Goal: Information Seeking & Learning: Understand process/instructions

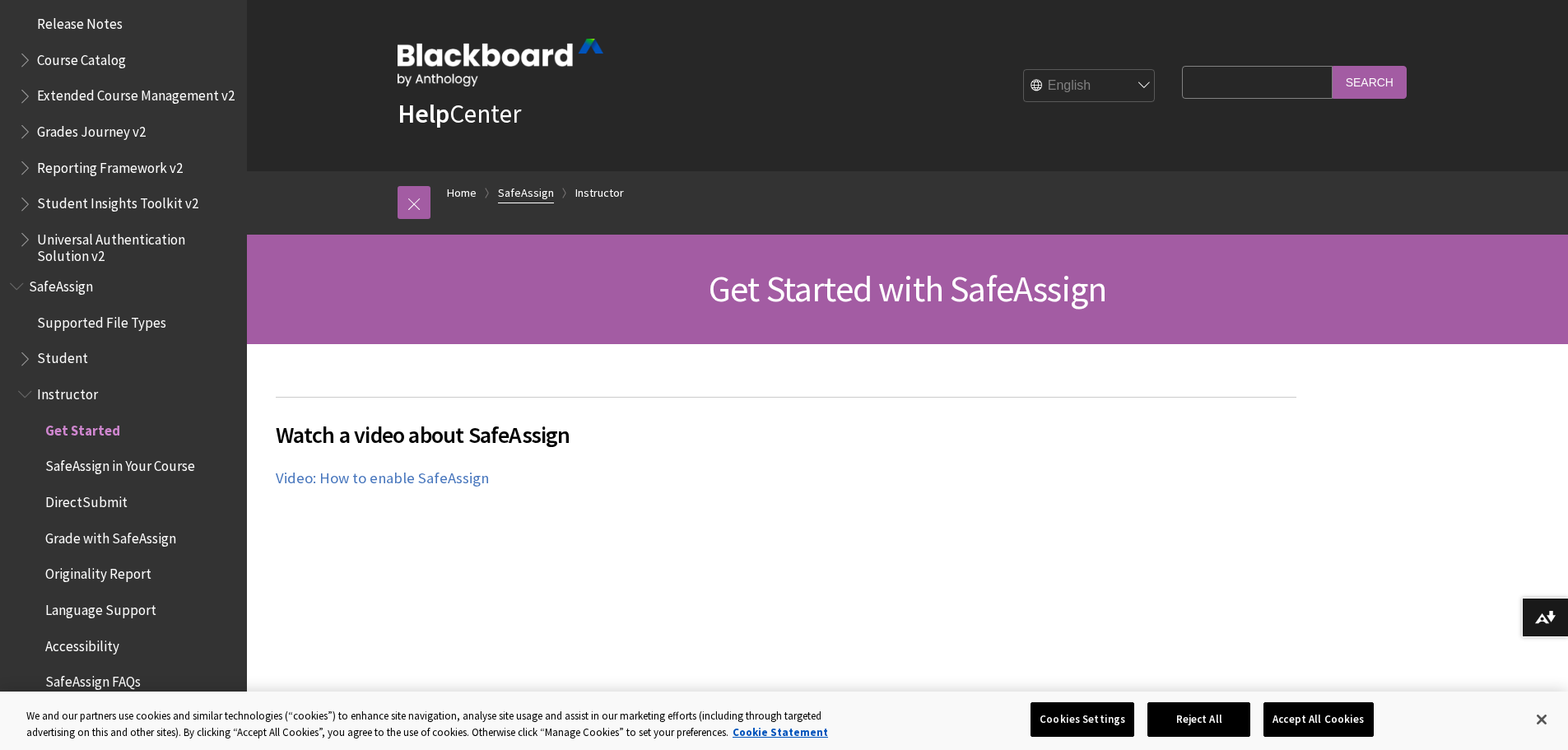
click at [524, 198] on link "SafeAssign" at bounding box center [525, 193] width 56 height 21
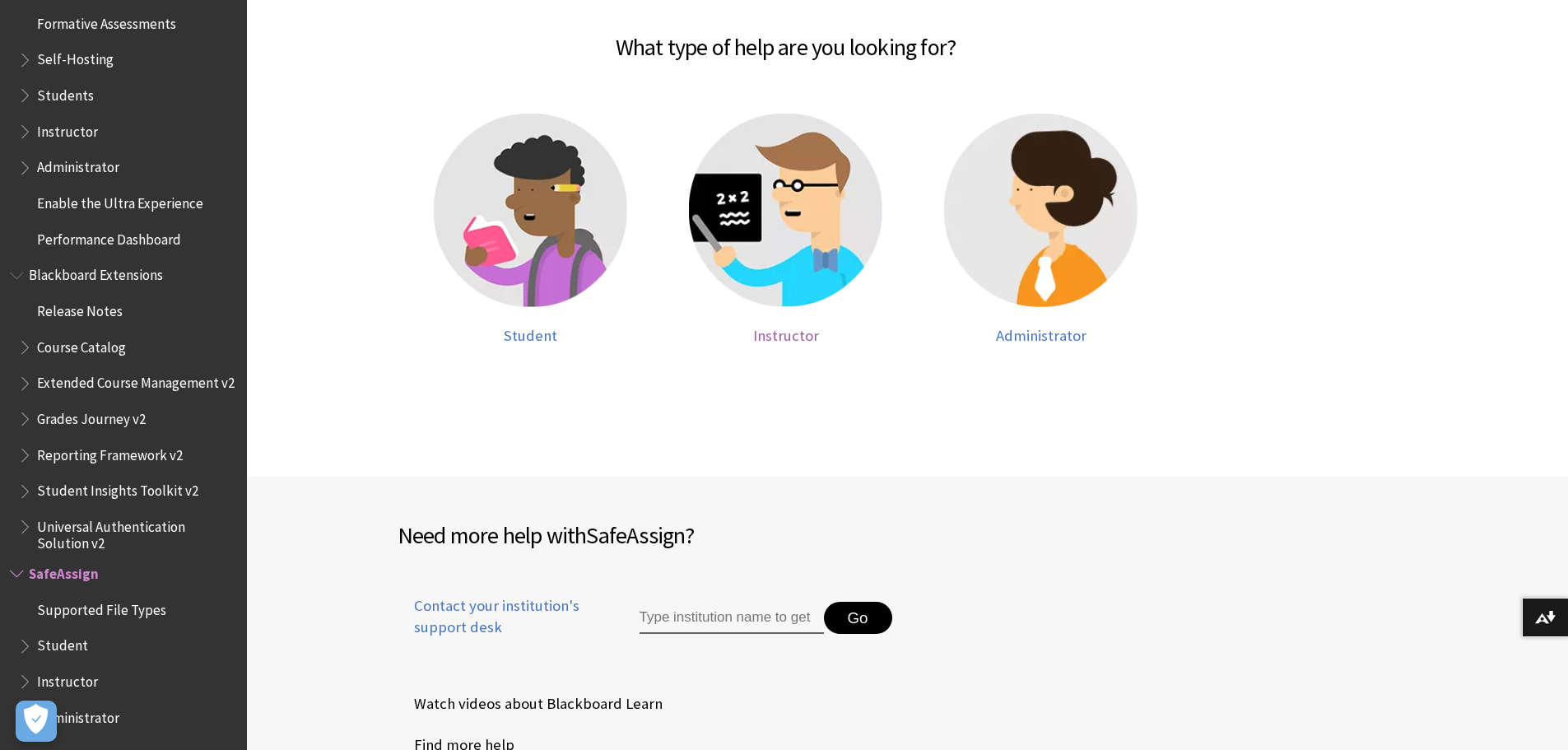
scroll to position [439, 0]
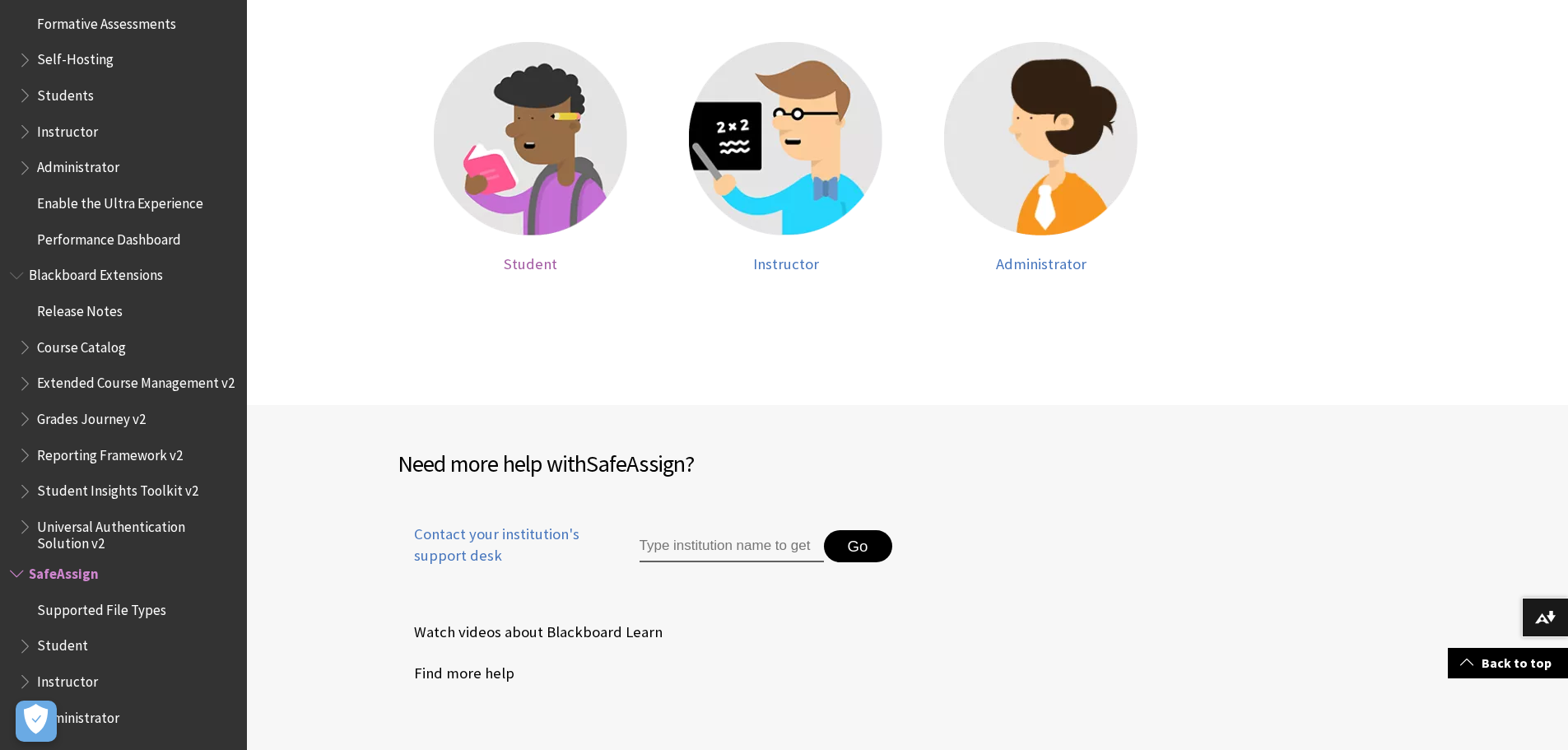
click at [526, 259] on span "Student" at bounding box center [530, 264] width 53 height 19
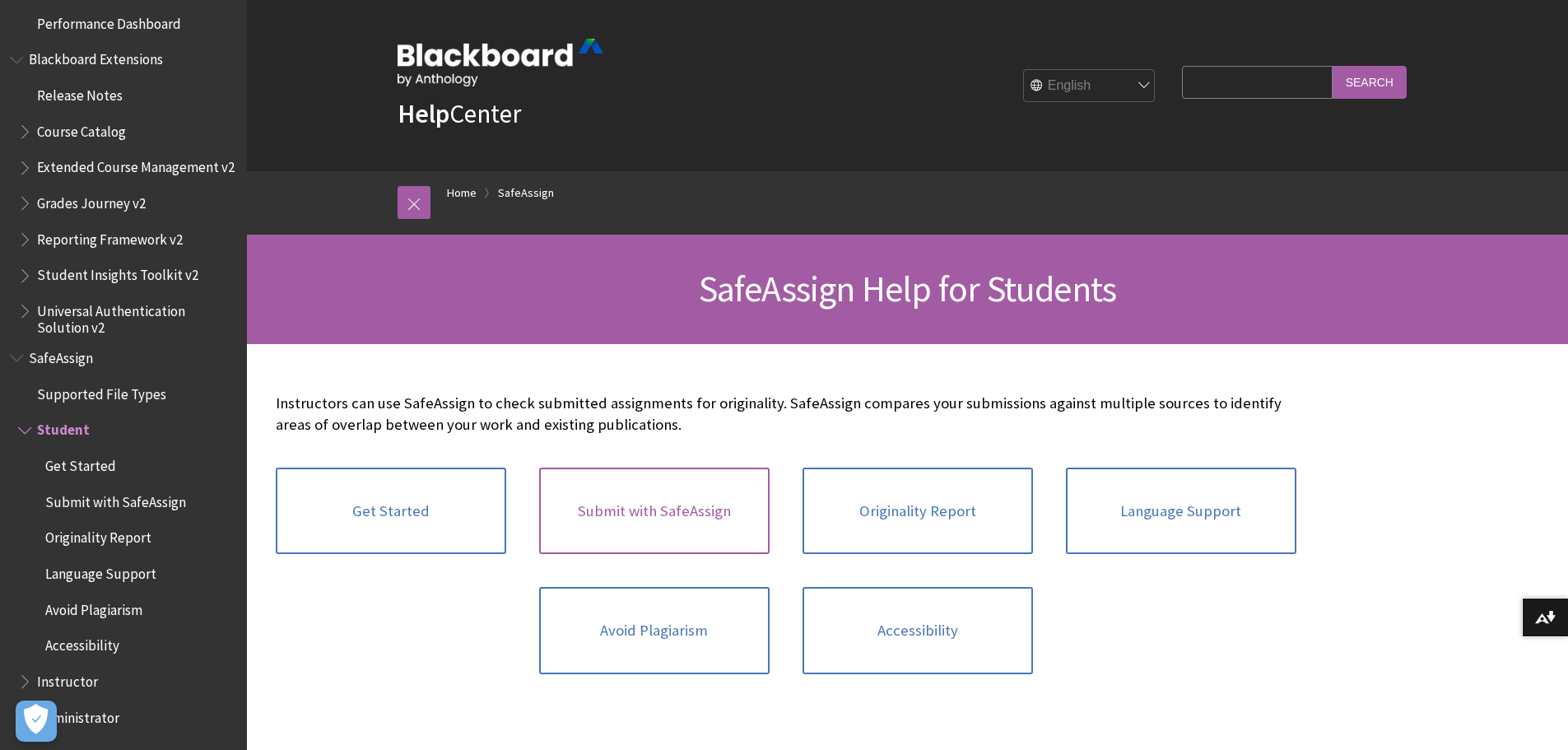
click at [690, 500] on link "Submit with SafeAssign" at bounding box center [654, 511] width 230 height 87
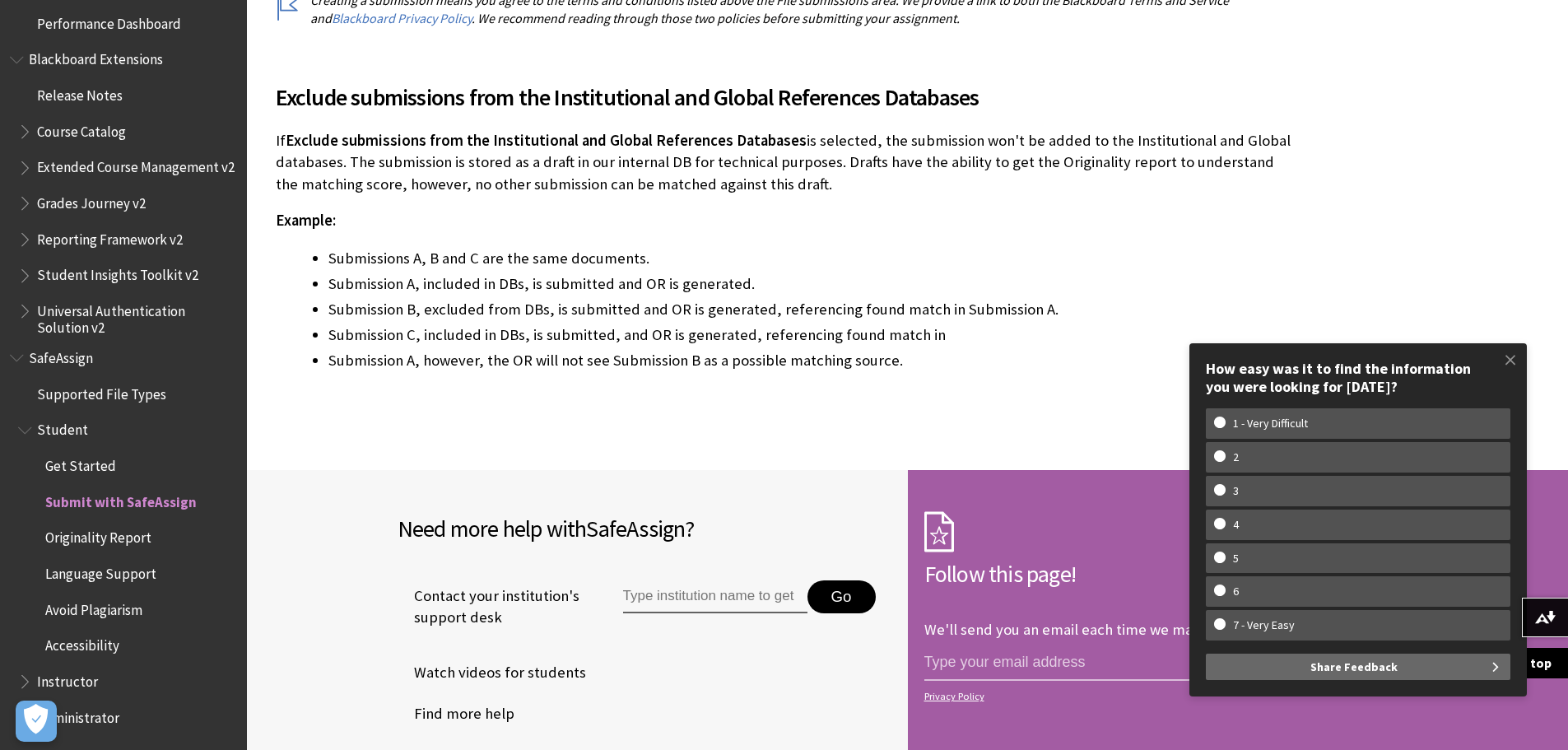
scroll to position [3440, 0]
